Goal: Information Seeking & Learning: Learn about a topic

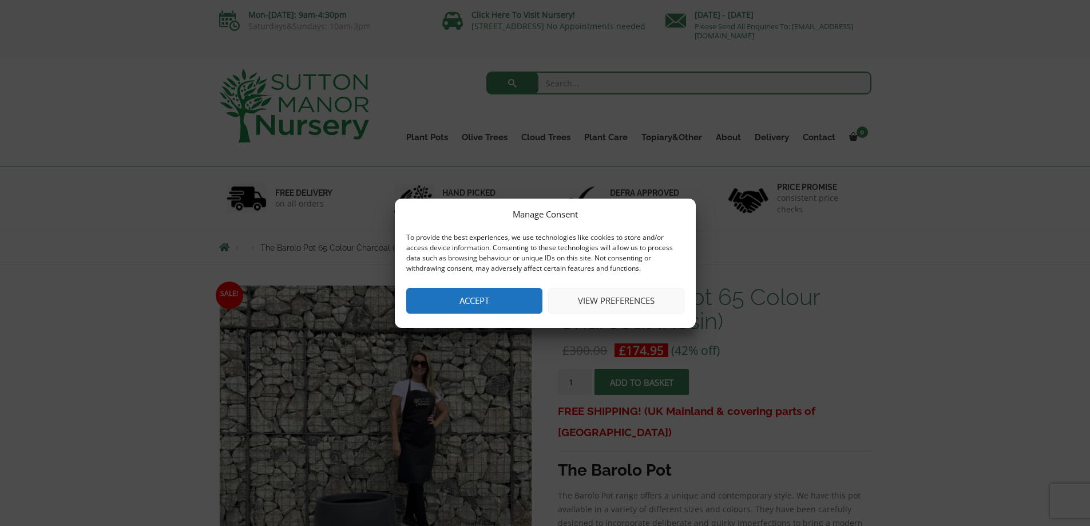
click at [484, 298] on button "Accept" at bounding box center [474, 301] width 136 height 26
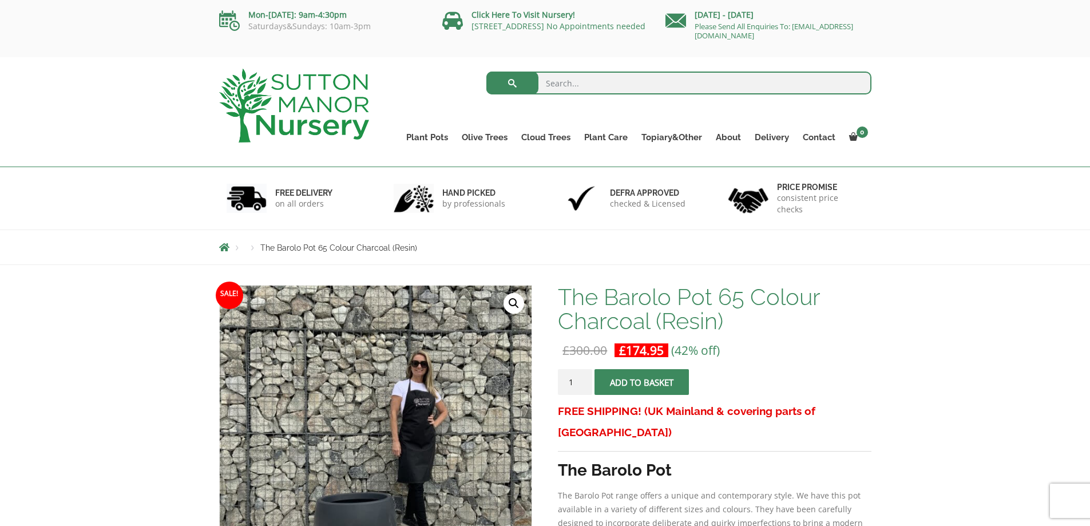
click at [288, 113] on img at bounding box center [294, 106] width 150 height 74
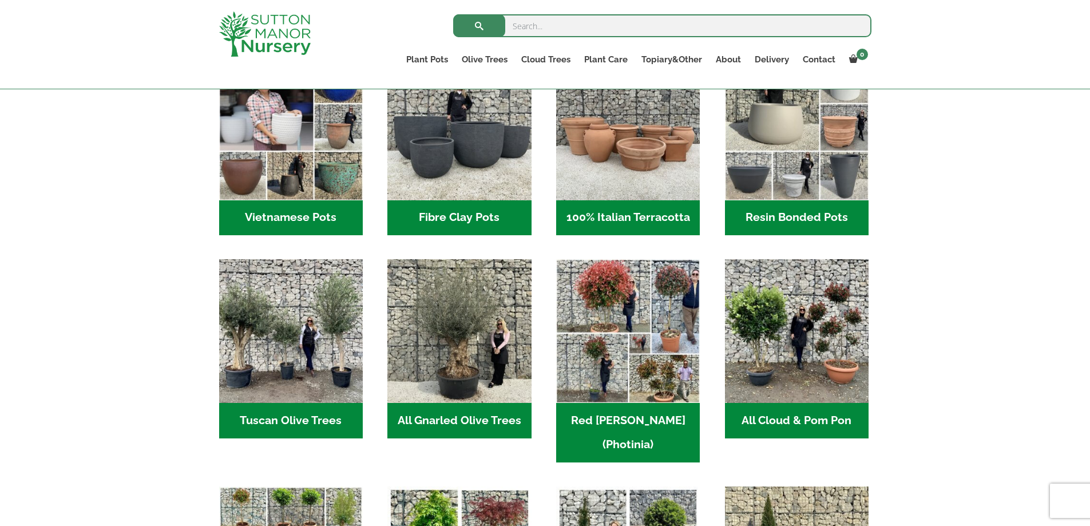
scroll to position [343, 0]
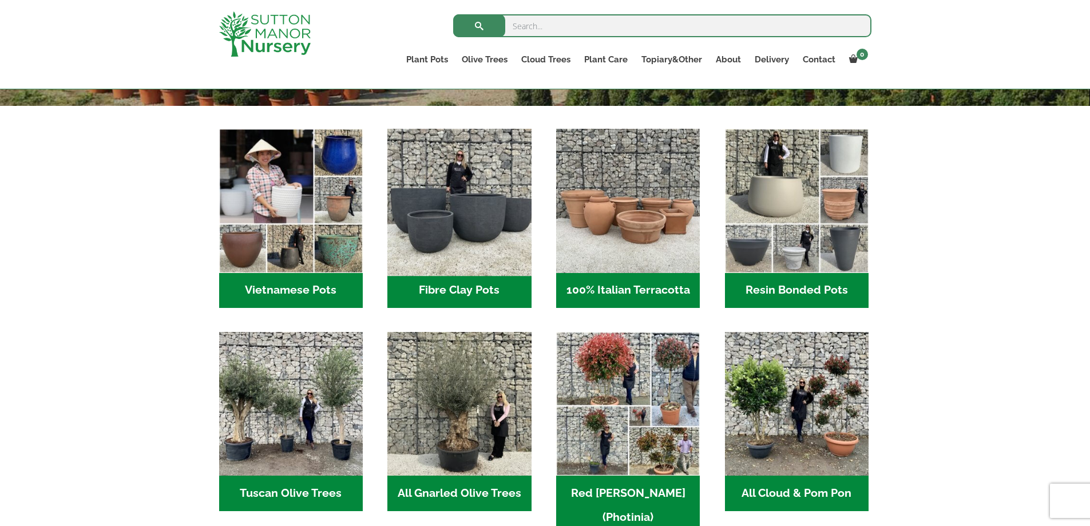
click at [416, 269] on img "Visit product category Fibre Clay Pots" at bounding box center [459, 200] width 151 height 151
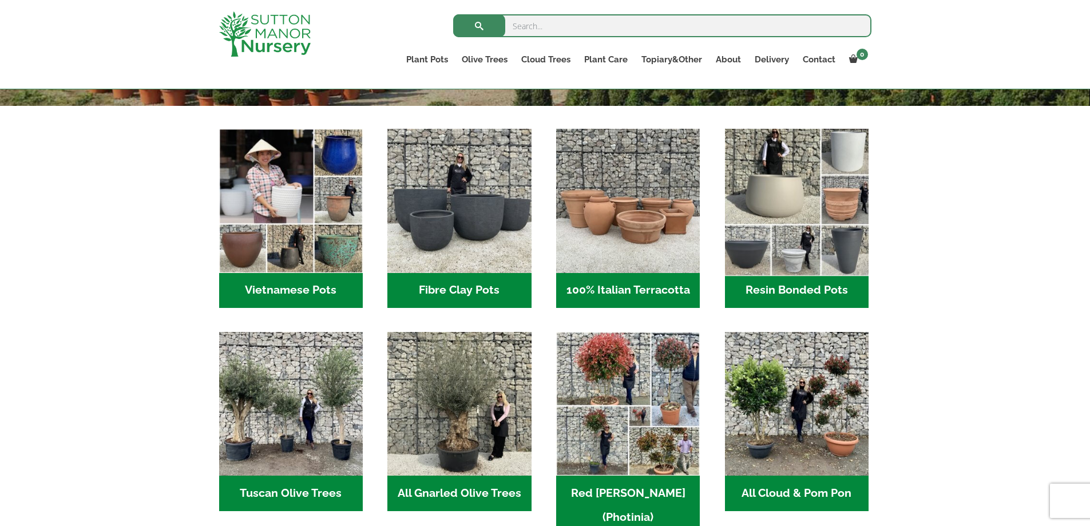
click at [825, 220] on img "Visit product category Resin Bonded Pots" at bounding box center [796, 200] width 151 height 151
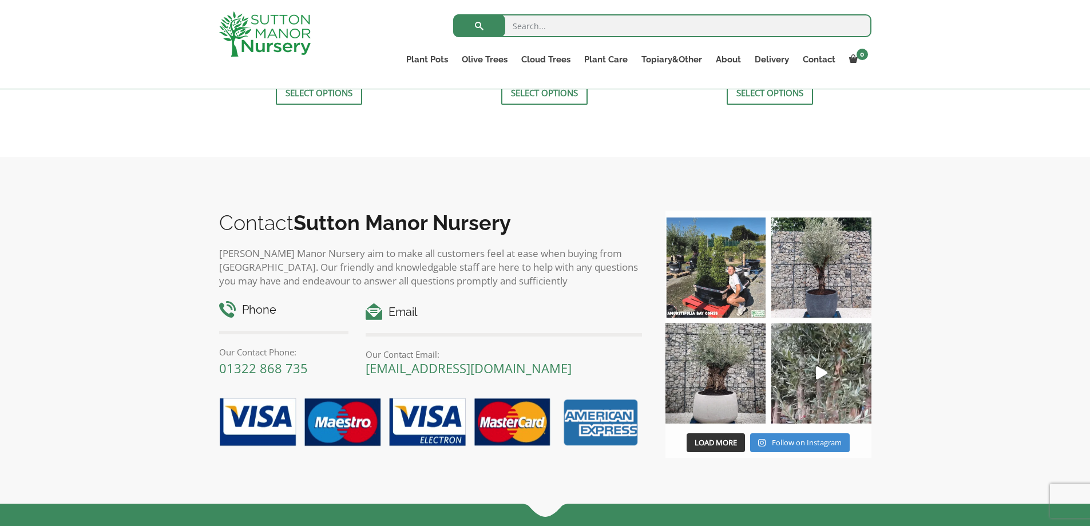
scroll to position [630, 0]
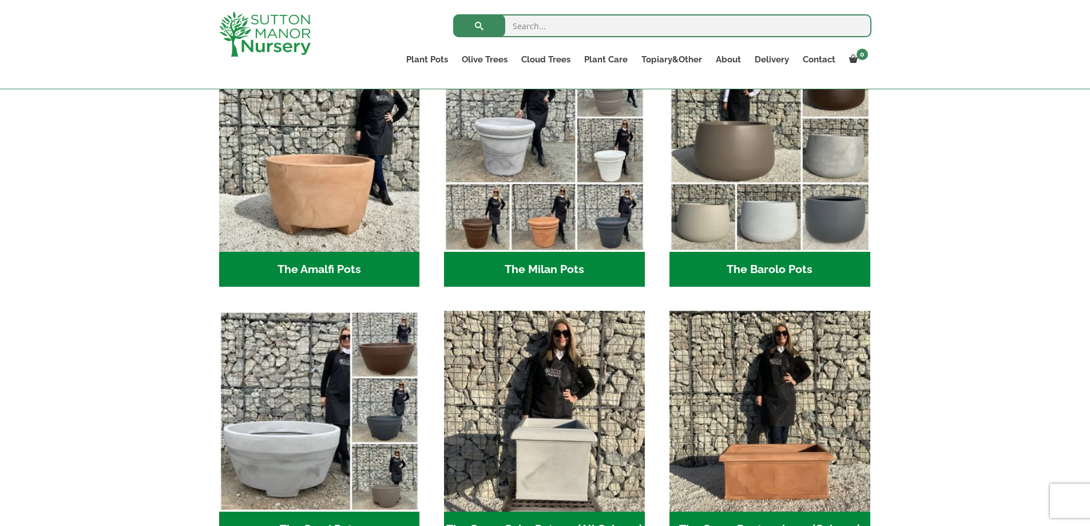
scroll to position [286, 0]
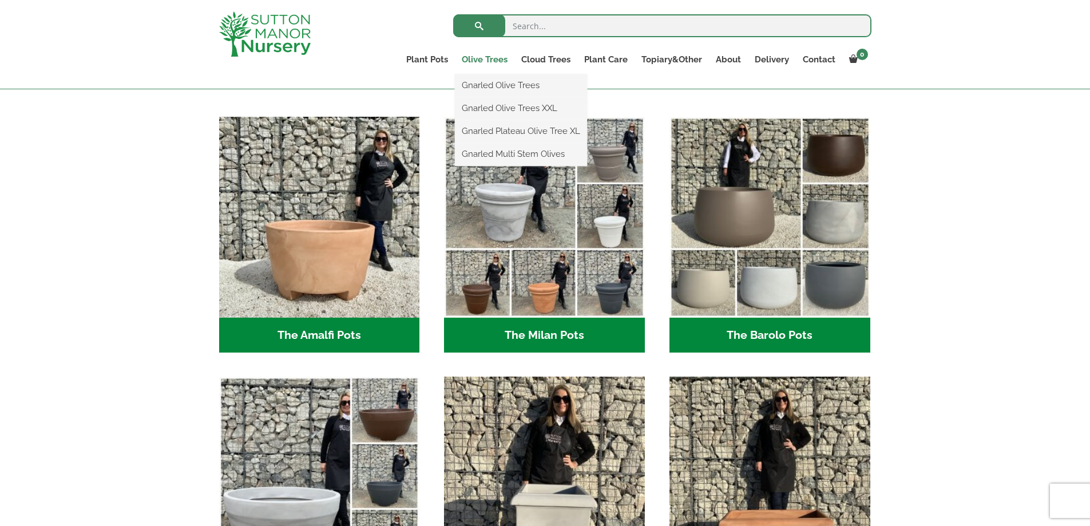
click at [485, 60] on link "Olive Trees" at bounding box center [485, 60] width 60 height 16
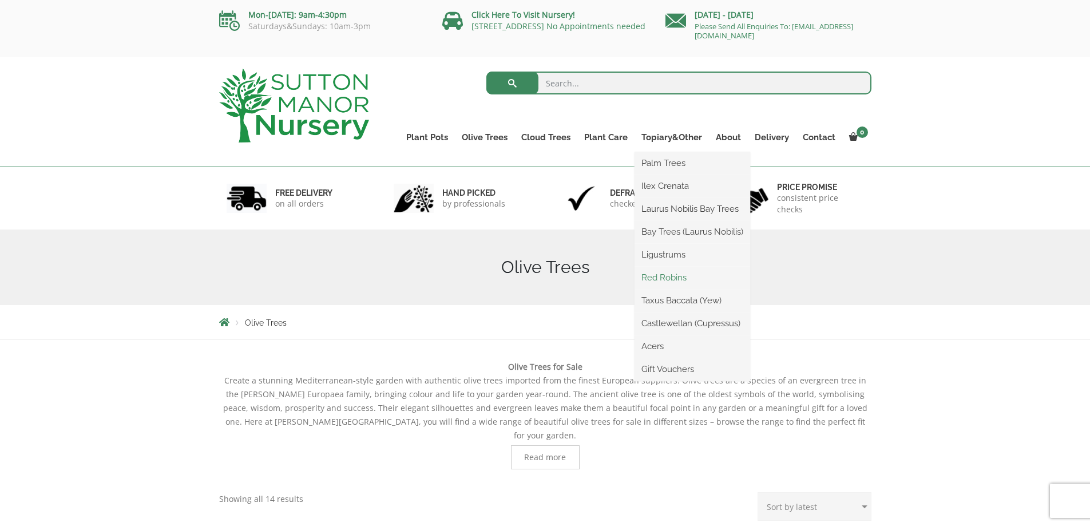
click at [672, 272] on link "Red Robins" at bounding box center [693, 277] width 116 height 17
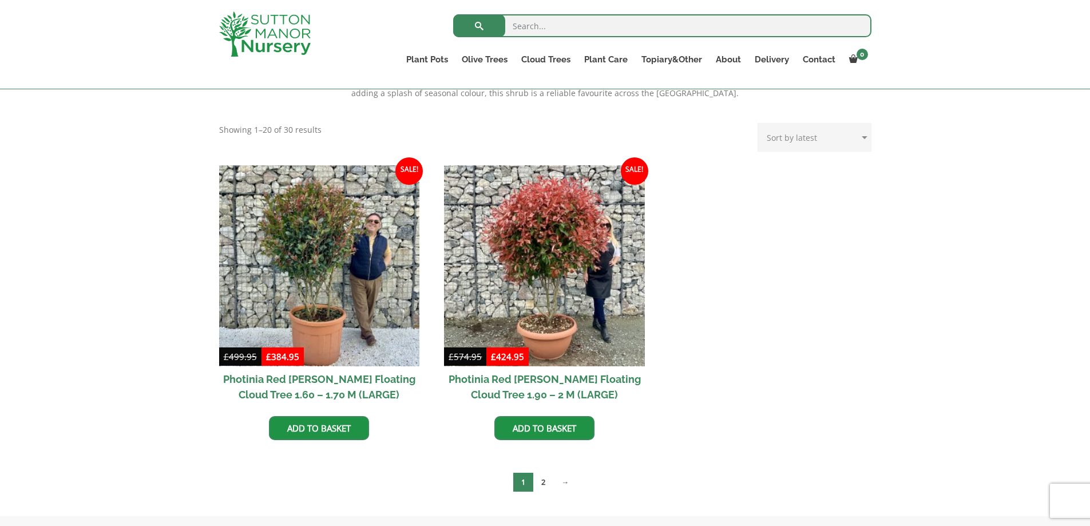
scroll to position [401, 0]
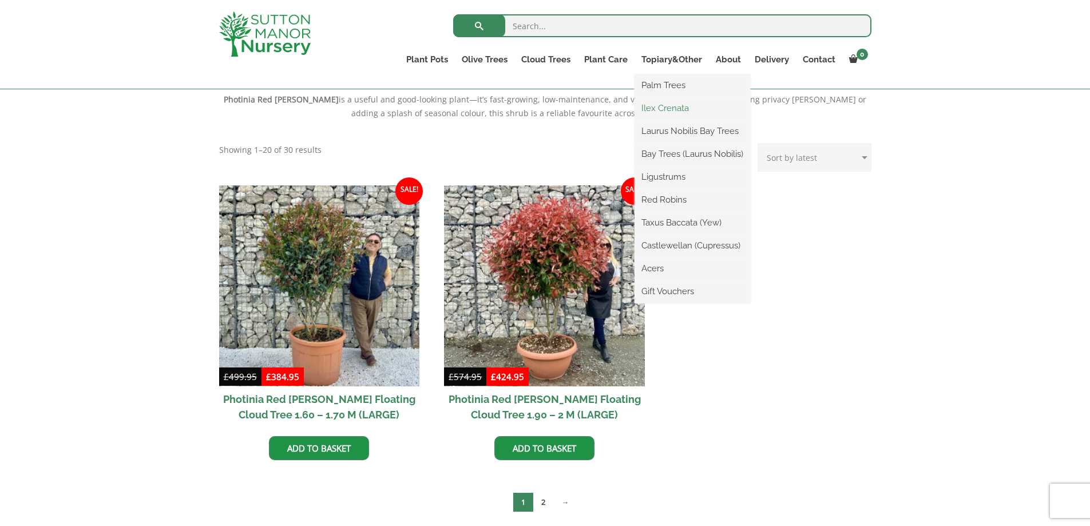
click at [691, 103] on link "Ilex Crenata" at bounding box center [693, 108] width 116 height 17
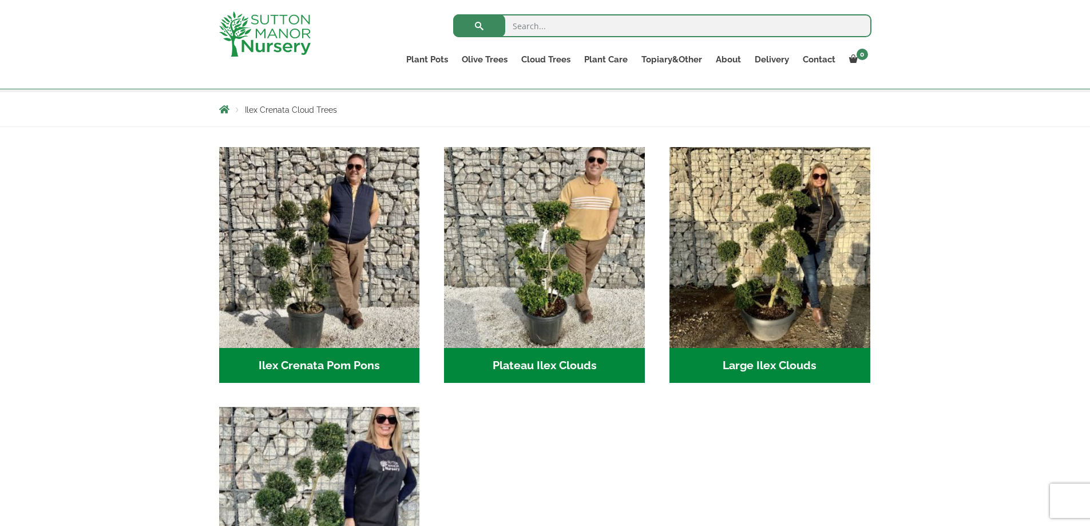
scroll to position [172, 0]
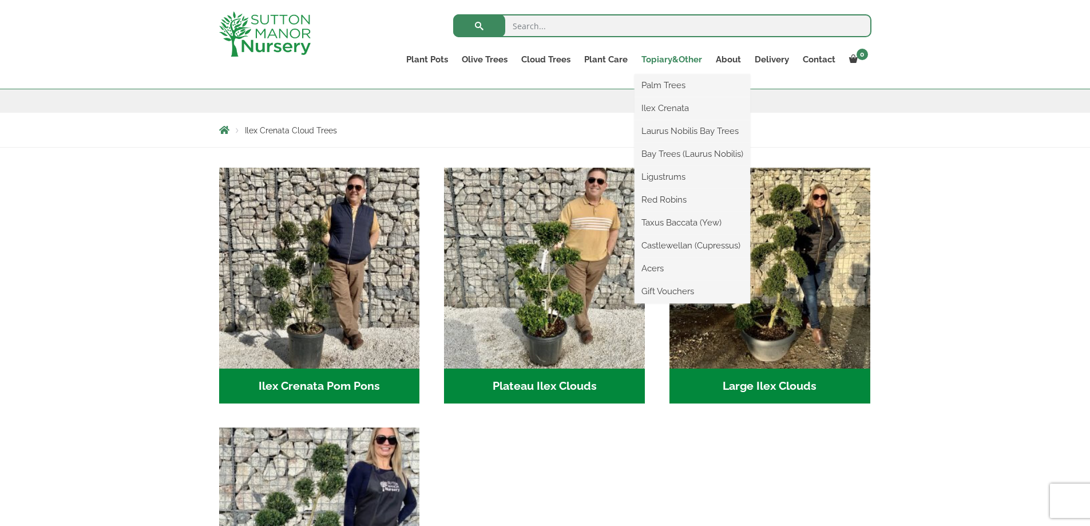
click at [662, 54] on link "Topiary&Other" at bounding box center [672, 60] width 74 height 16
click at [690, 159] on link "Bay Trees (Laurus Nobilis)" at bounding box center [693, 153] width 116 height 17
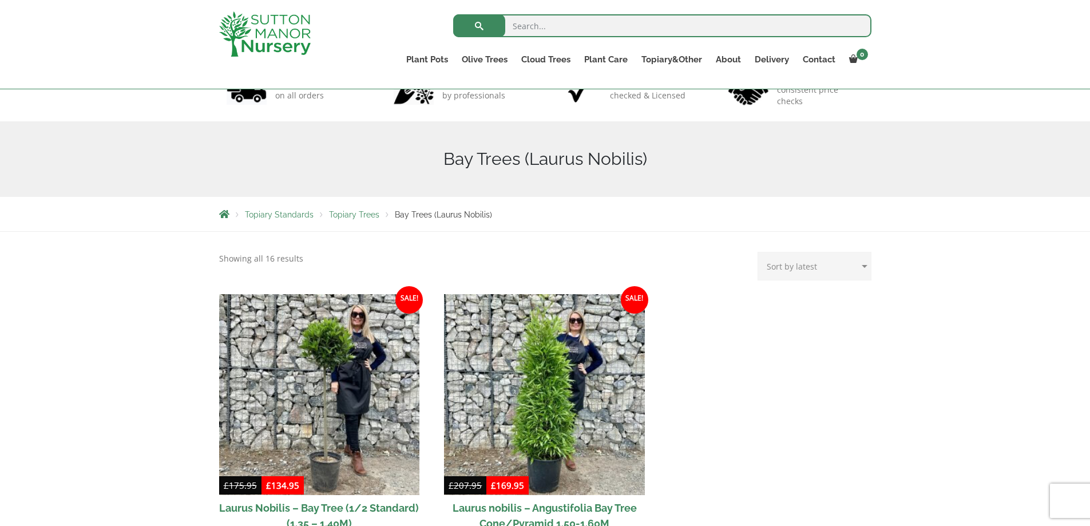
scroll to position [229, 0]
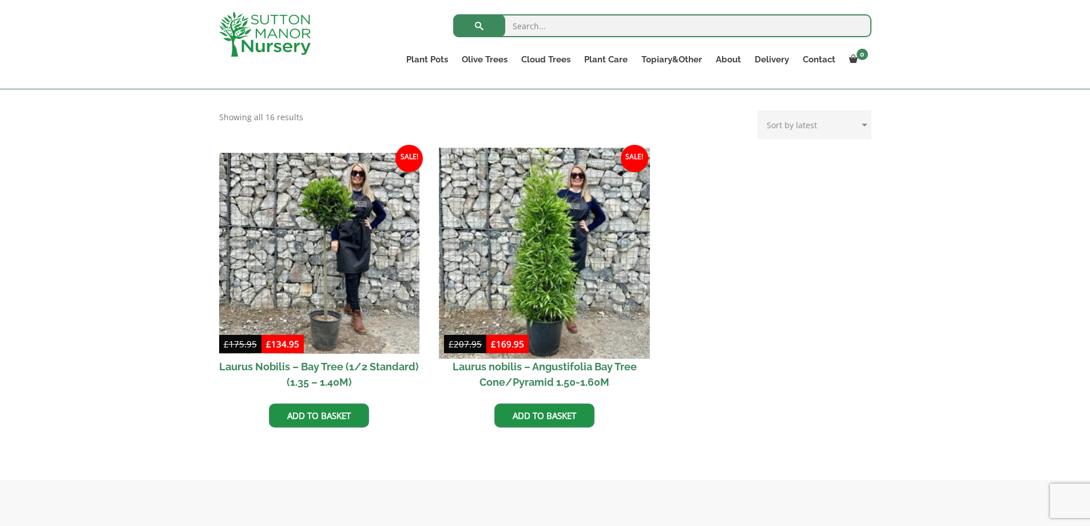
click at [575, 240] on img at bounding box center [545, 253] width 211 height 211
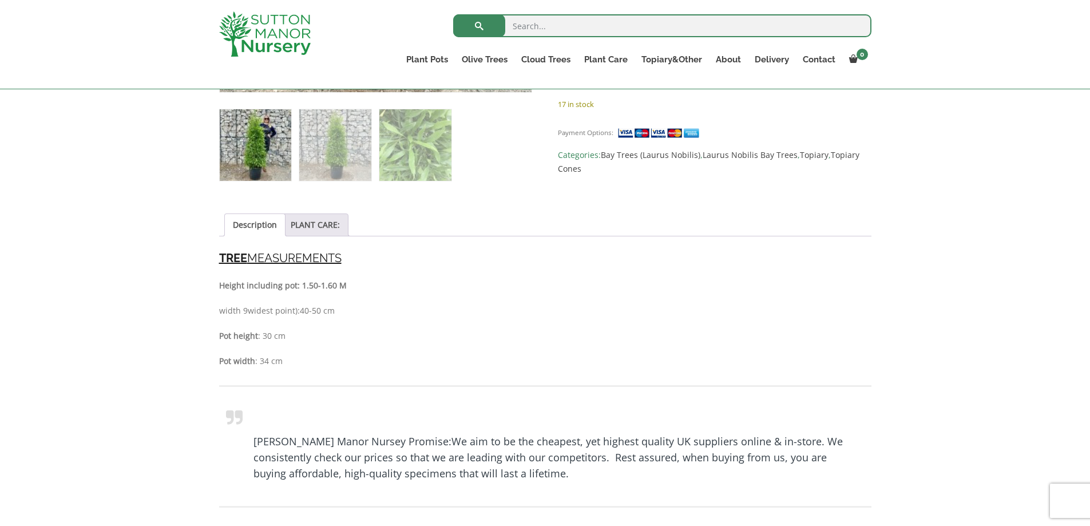
scroll to position [687, 0]
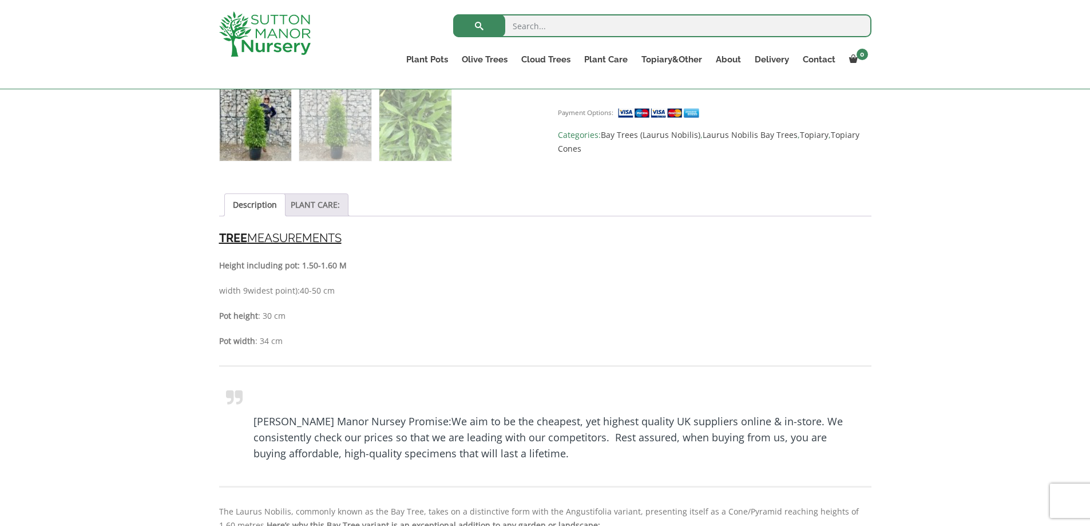
click at [310, 205] on link "PLANT CARE:" at bounding box center [315, 205] width 49 height 22
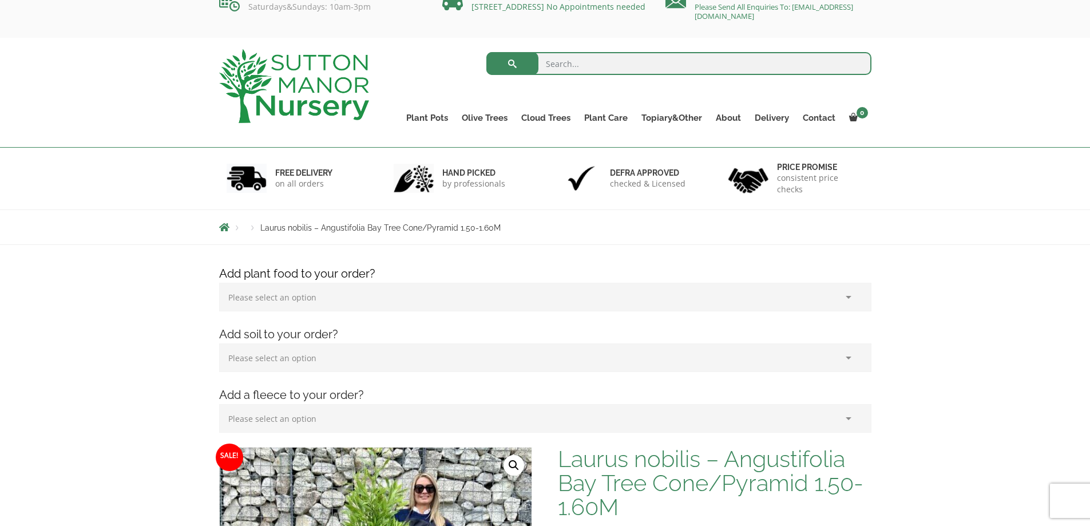
scroll to position [0, 0]
